Goal: Navigation & Orientation: Find specific page/section

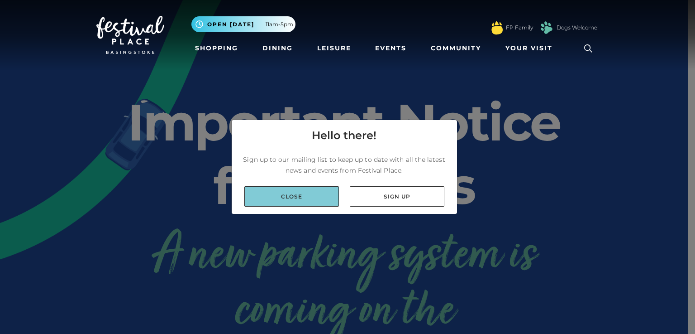
click at [297, 198] on link "Close" at bounding box center [291, 196] width 95 height 20
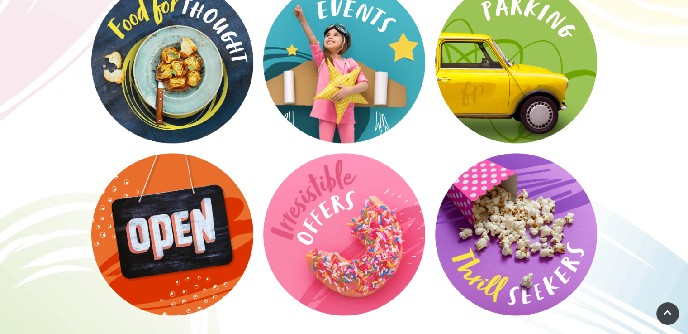
scroll to position [1224, 0]
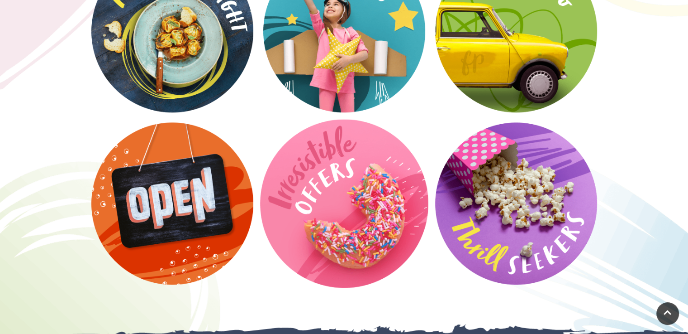
click at [352, 214] on video at bounding box center [344, 203] width 168 height 168
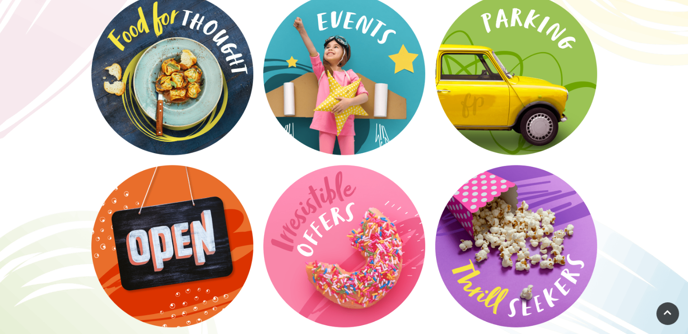
scroll to position [1185, 0]
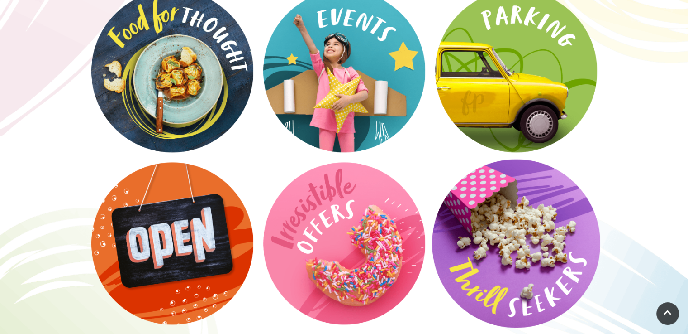
click at [540, 246] on video at bounding box center [516, 243] width 168 height 168
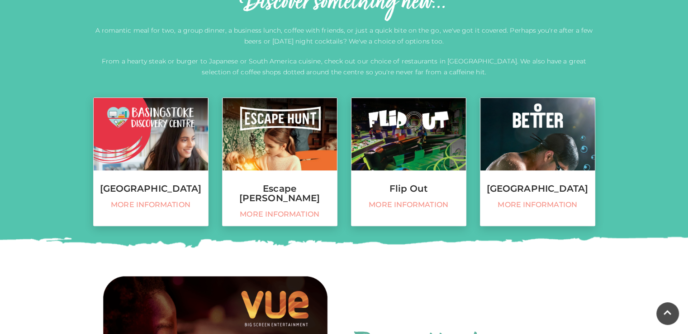
scroll to position [366, 0]
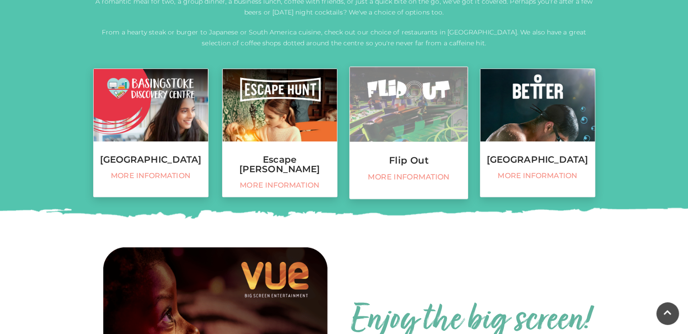
click at [417, 163] on h3 "Flip Out" at bounding box center [409, 160] width 118 height 10
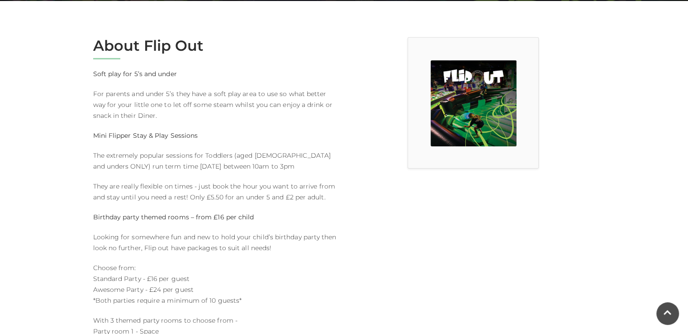
scroll to position [230, 0]
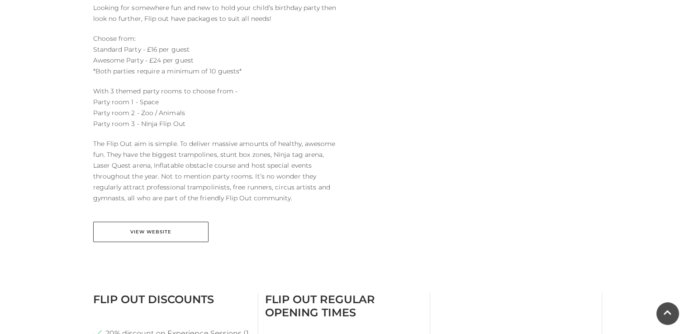
scroll to position [472, 0]
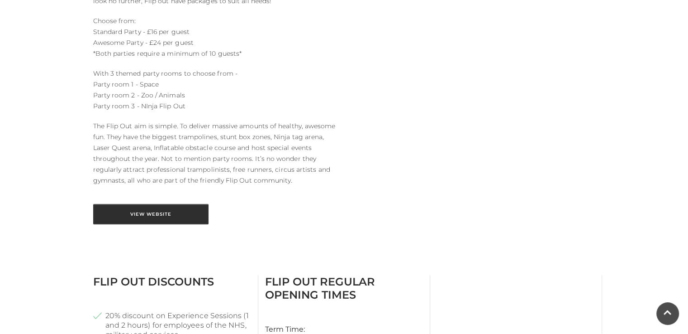
click at [160, 215] on link "View Website" at bounding box center [150, 214] width 115 height 20
